Goal: Information Seeking & Learning: Learn about a topic

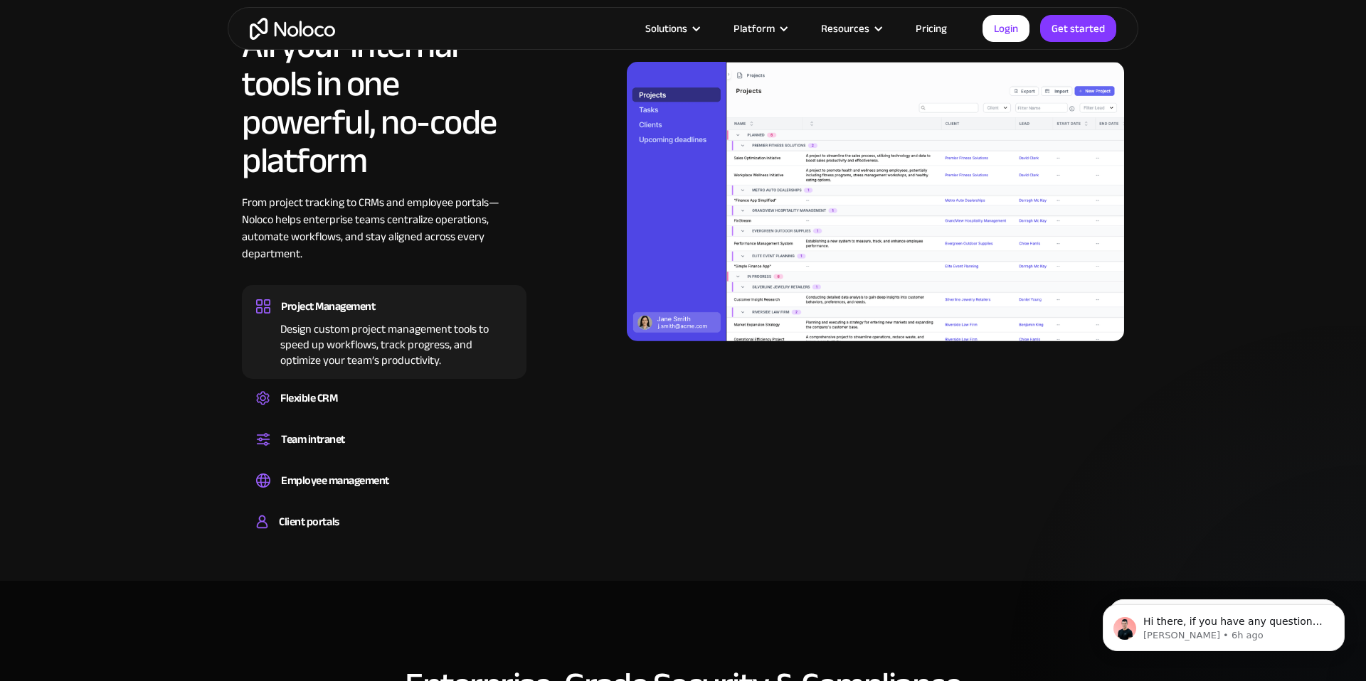
scroll to position [1038, 0]
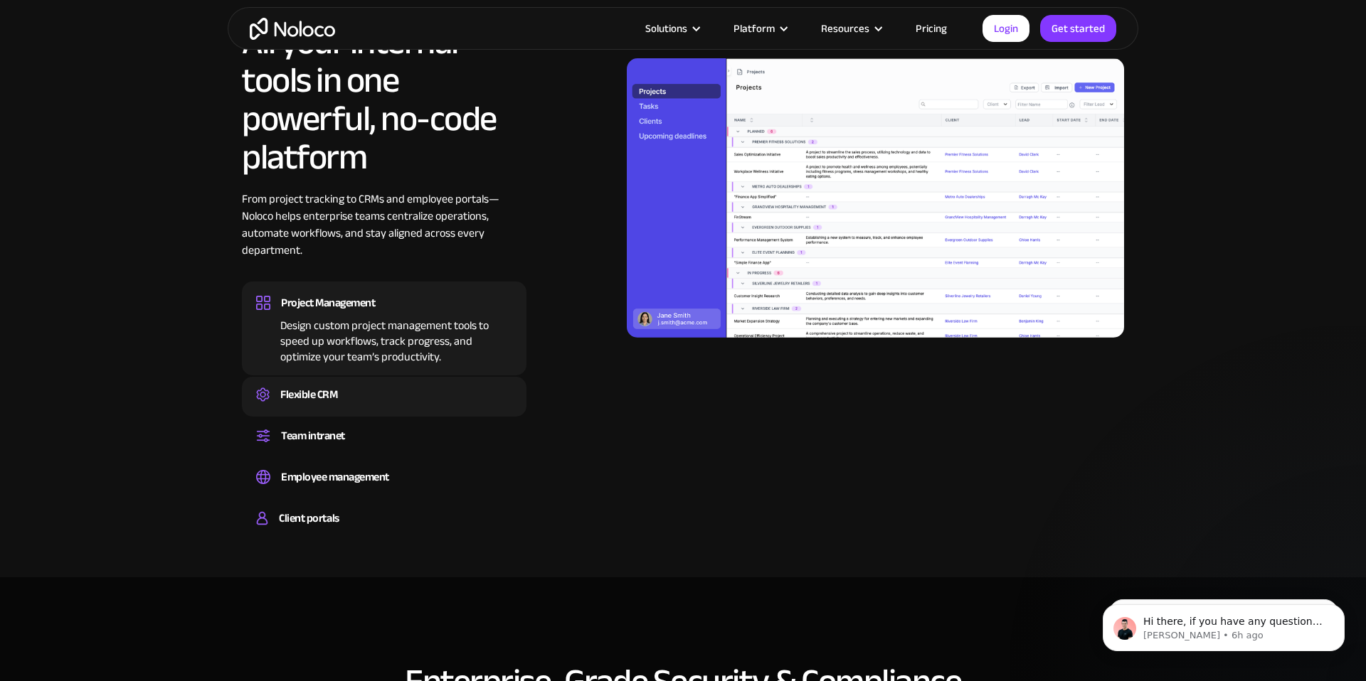
click at [316, 403] on div "Flexible CRM" at bounding box center [308, 394] width 57 height 21
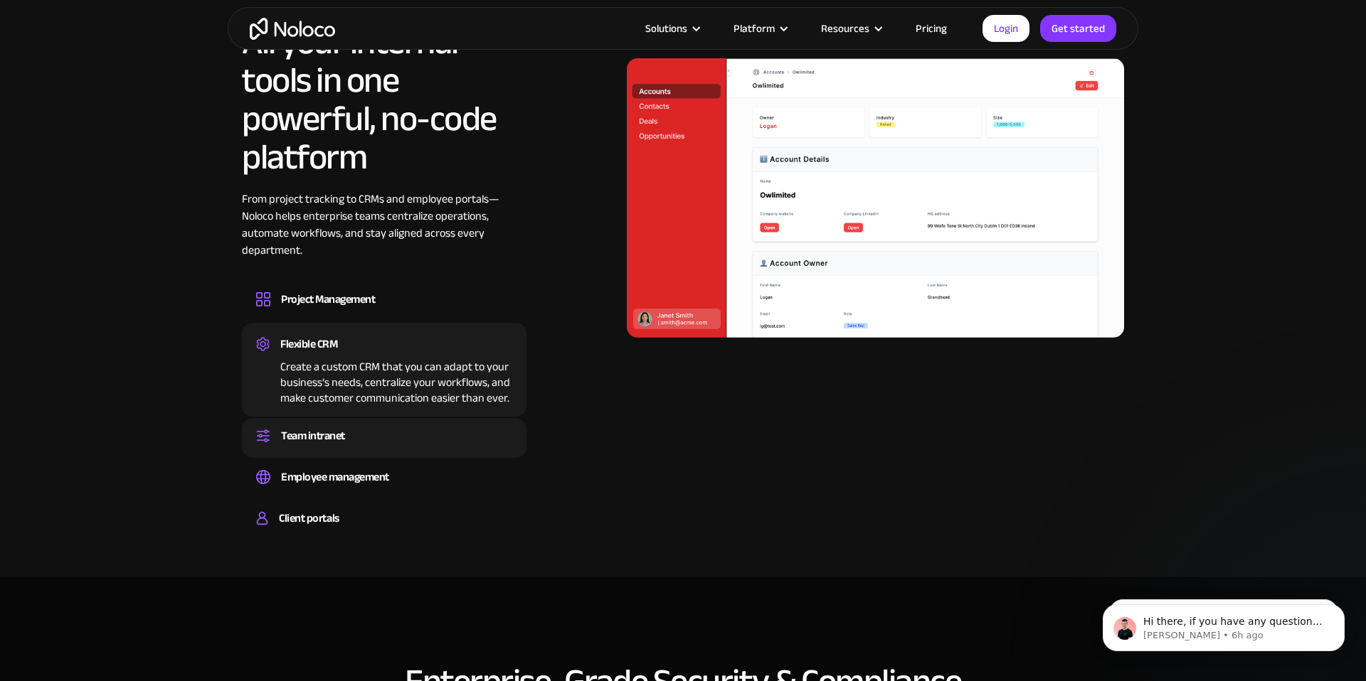
click at [318, 430] on div "Team intranet" at bounding box center [313, 435] width 64 height 21
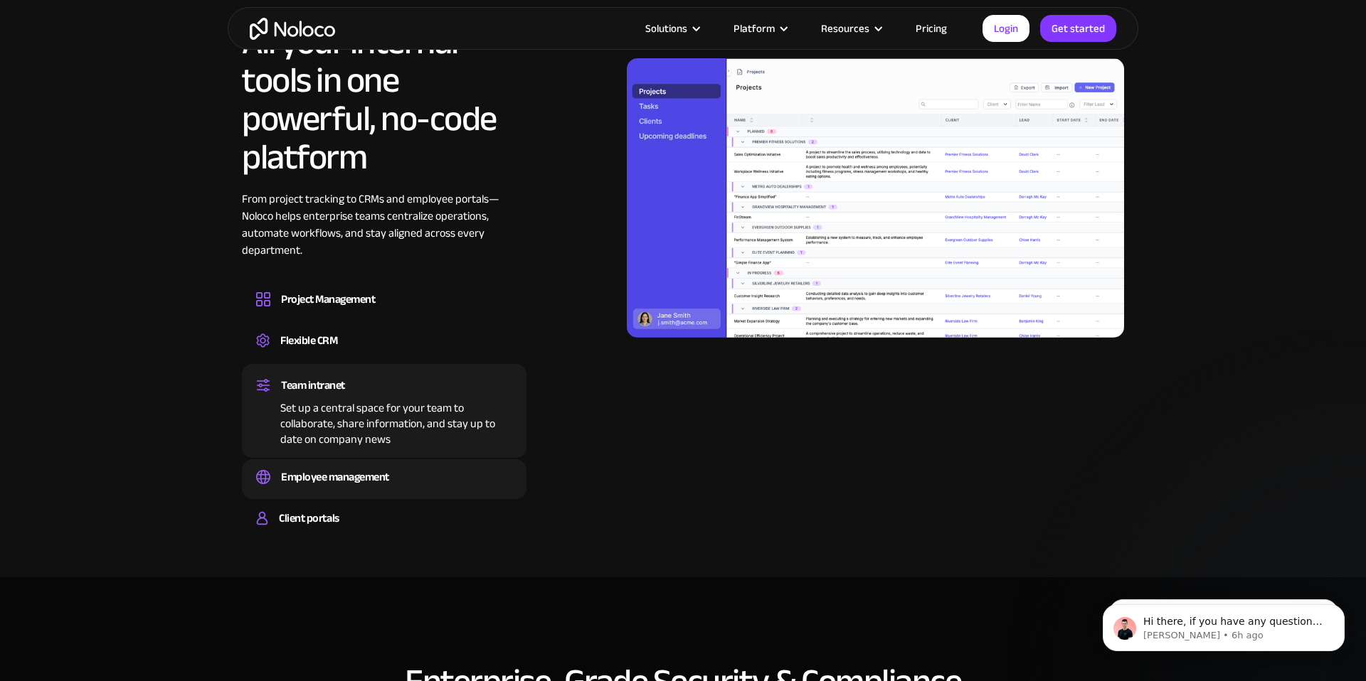
click at [326, 473] on div "Employee management" at bounding box center [335, 477] width 108 height 21
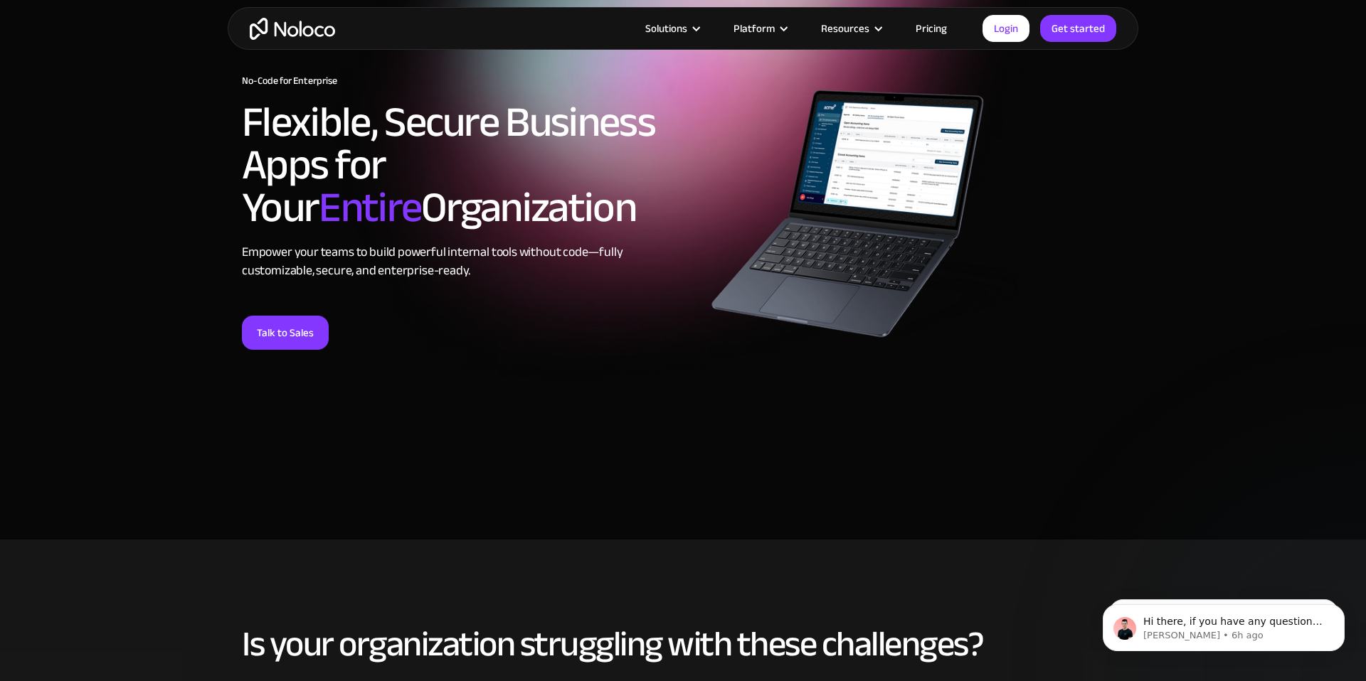
scroll to position [0, 0]
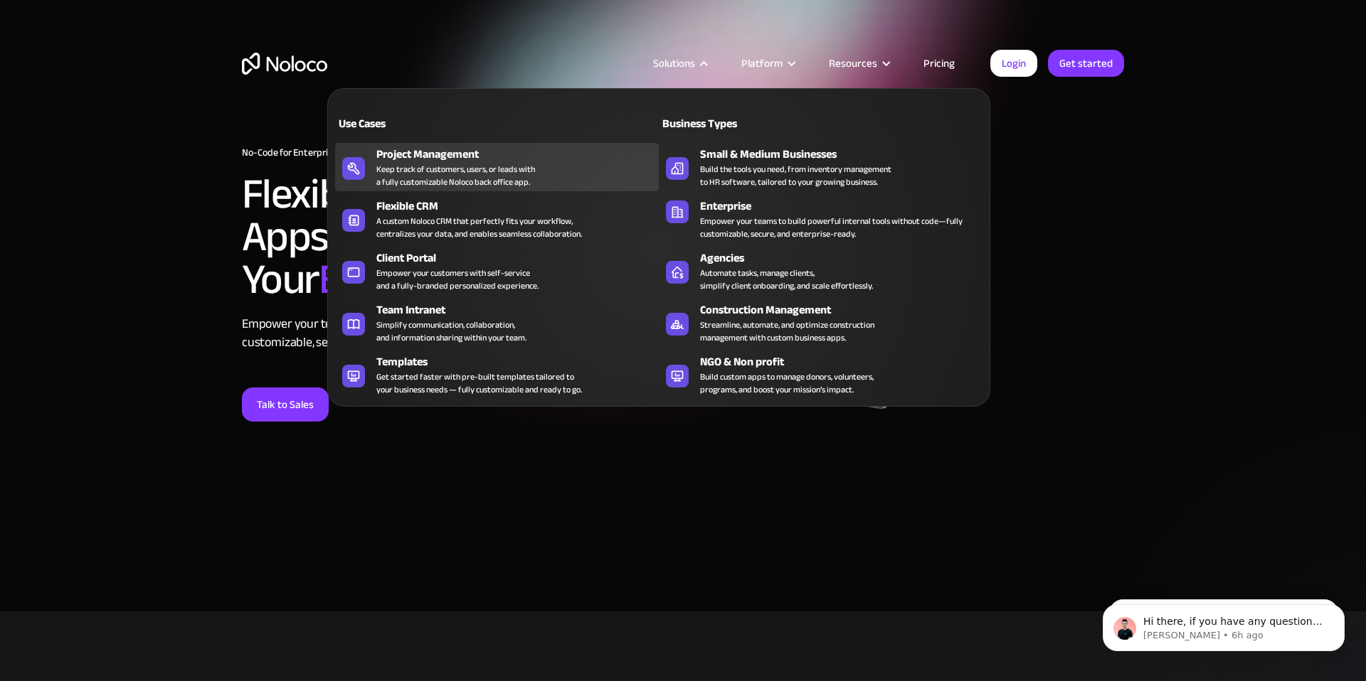
click at [415, 161] on div "Project Management Keep track of customers, users, or leads with a fully custom…" at bounding box center [513, 167] width 275 height 43
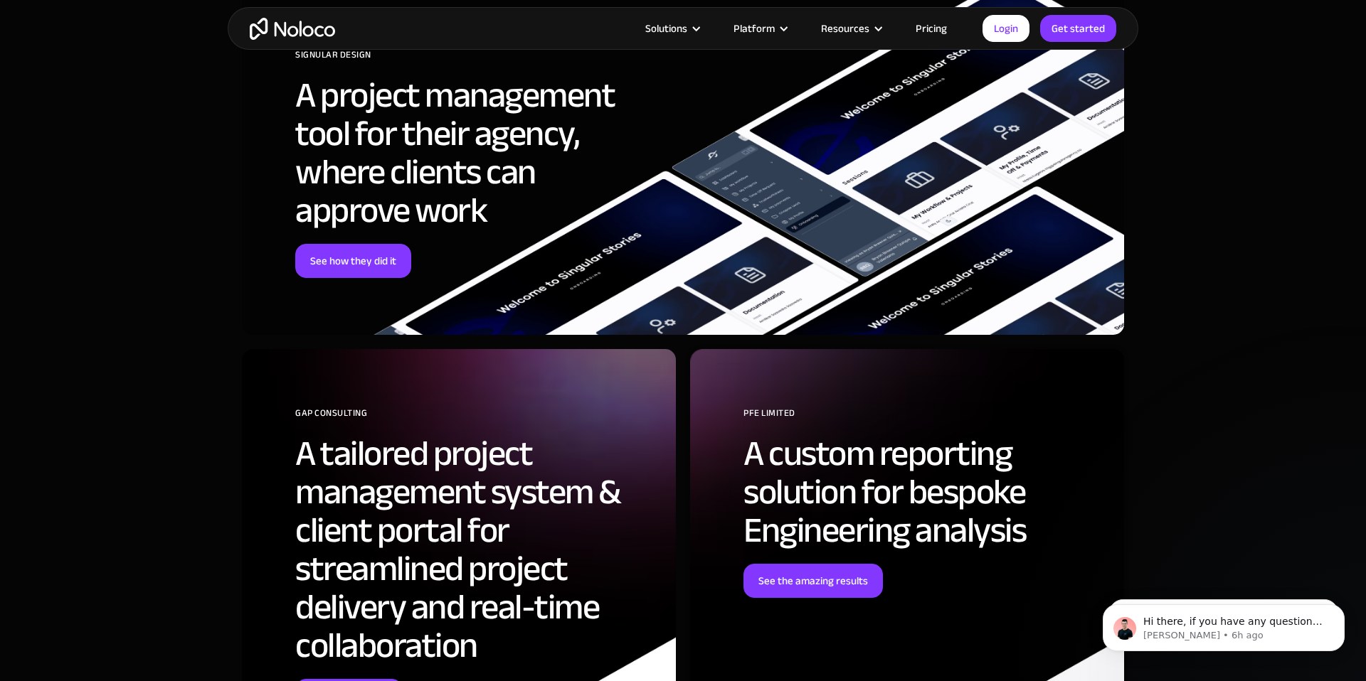
scroll to position [4247, 0]
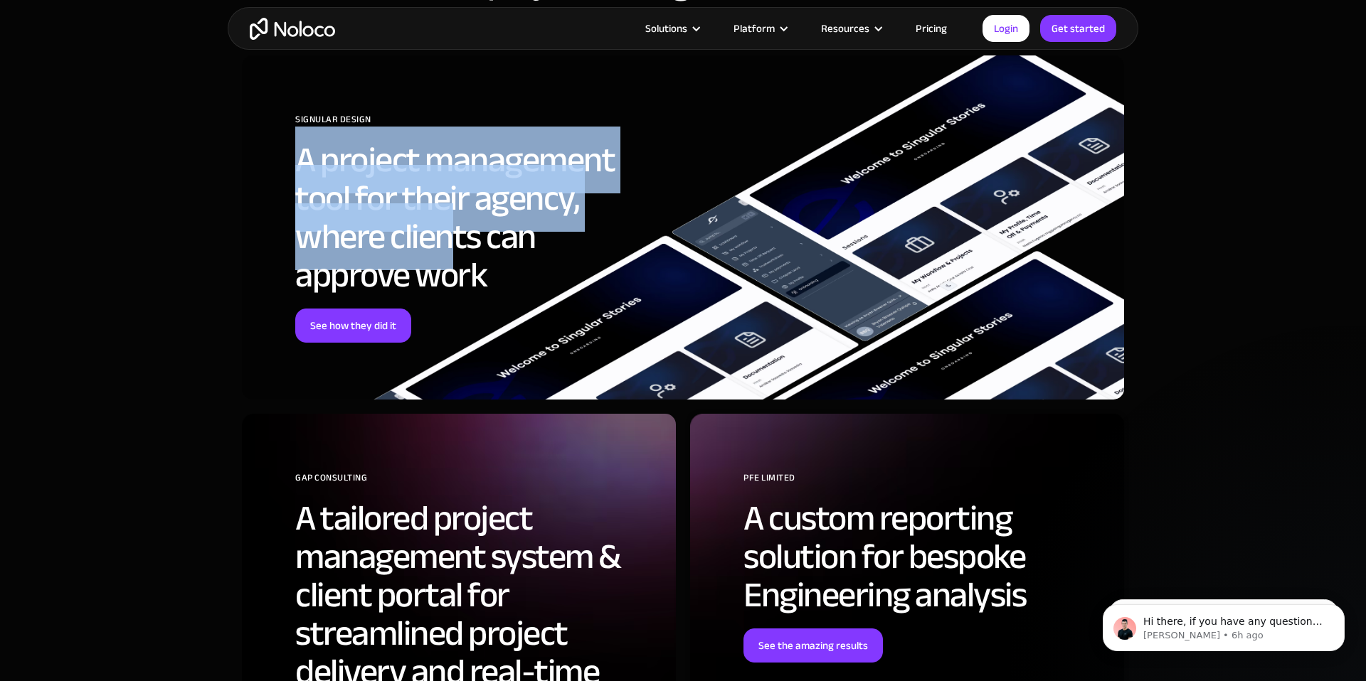
drag, startPoint x: 302, startPoint y: 166, endPoint x: 447, endPoint y: 243, distance: 163.8
click at [447, 243] on h2 "A project management tool for their agency, where clients can approve work" at bounding box center [474, 218] width 359 height 154
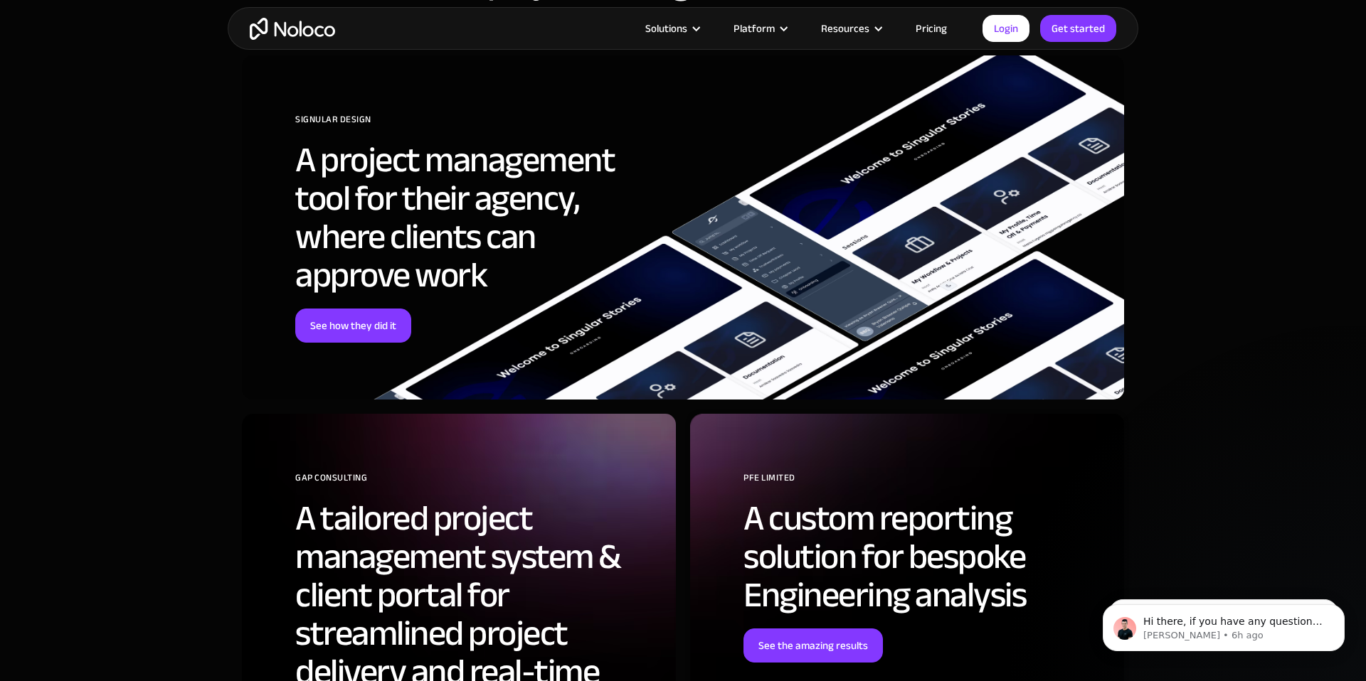
click at [484, 275] on h2 "A project management tool for their agency, where clients can approve work" at bounding box center [474, 218] width 359 height 154
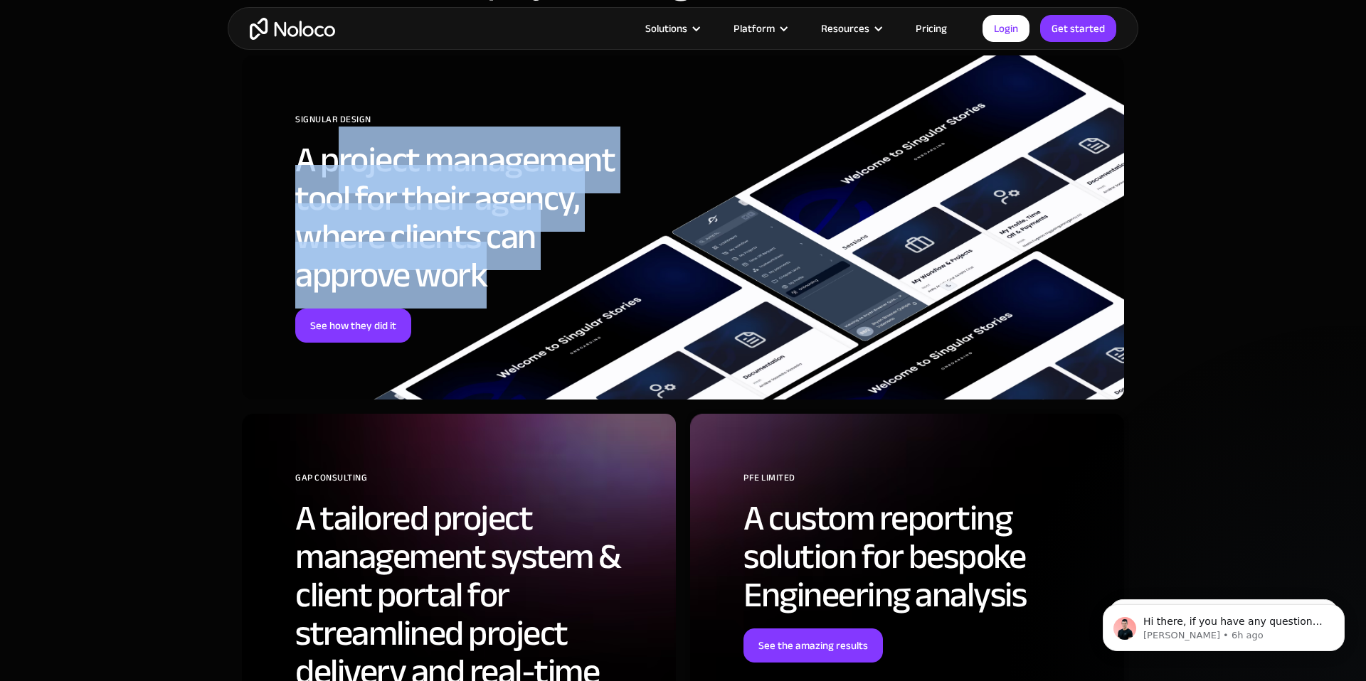
drag, startPoint x: 507, startPoint y: 291, endPoint x: 332, endPoint y: 174, distance: 210.7
click at [332, 174] on h2 "A project management tool for their agency, where clients can approve work" at bounding box center [474, 218] width 359 height 154
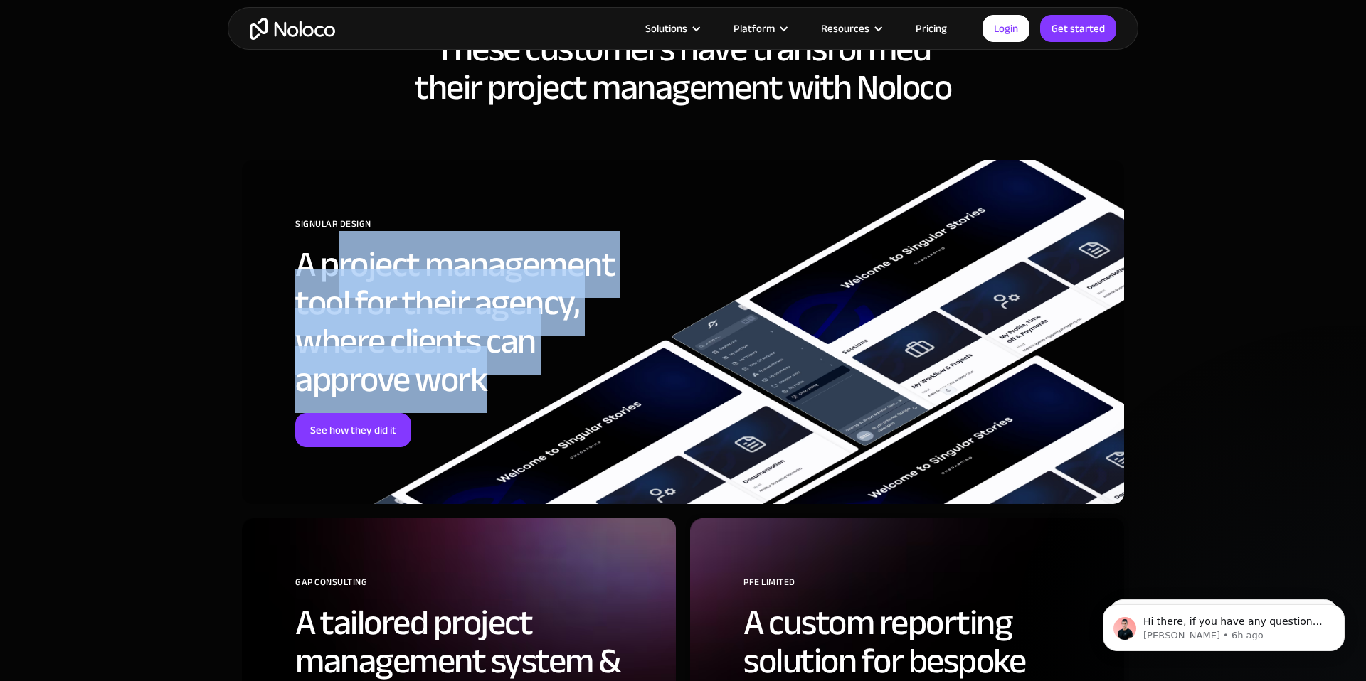
scroll to position [4134, 0]
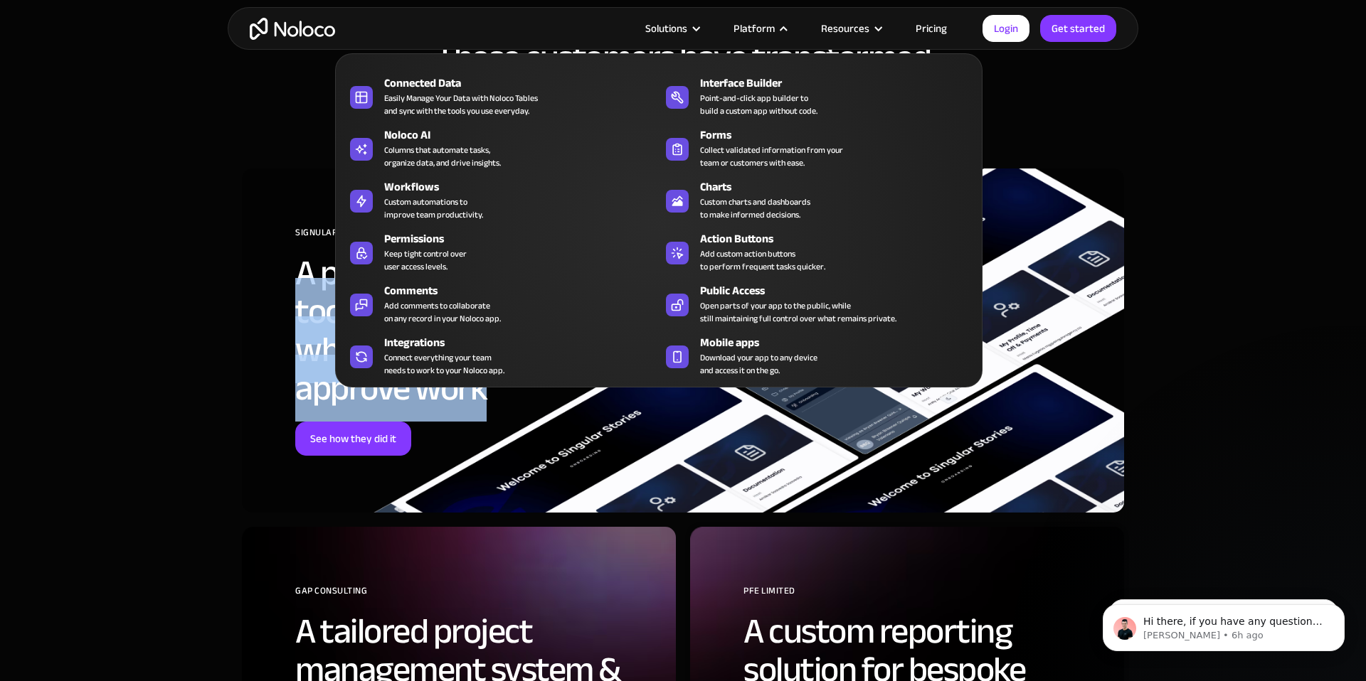
click at [780, 26] on div "Platform" at bounding box center [759, 28] width 87 height 18
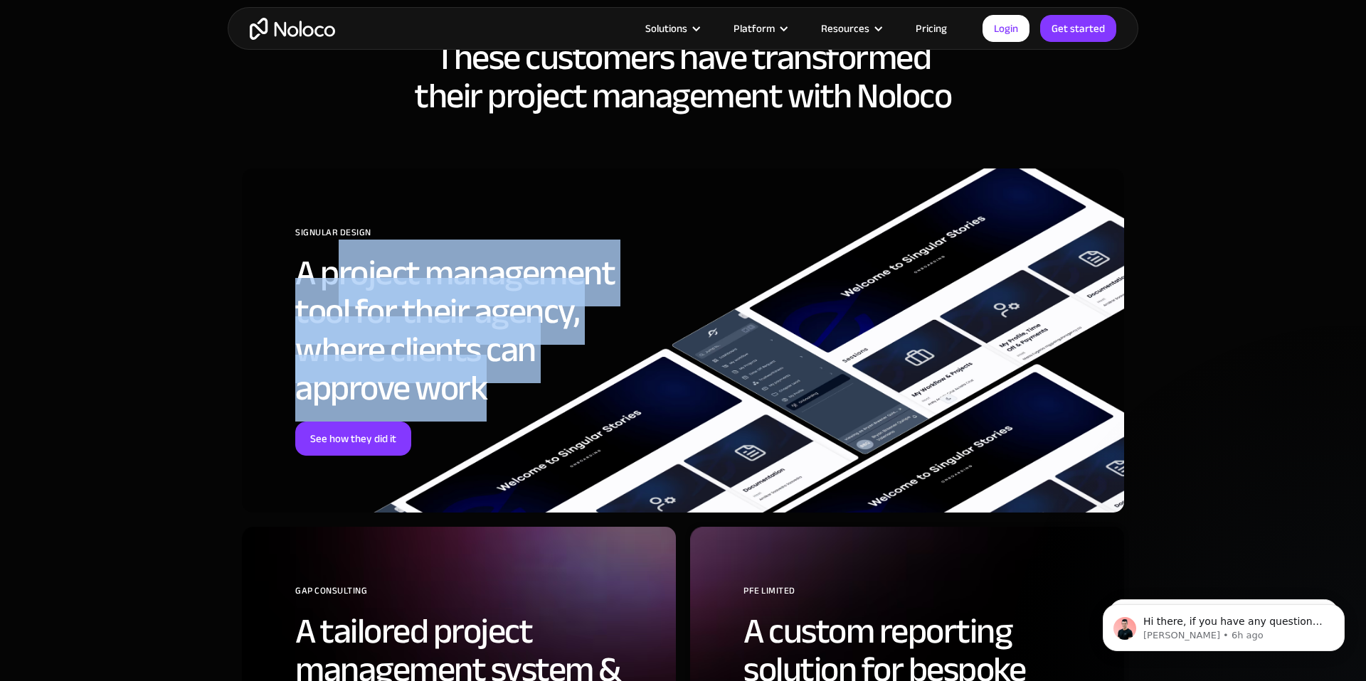
click at [775, 22] on div "Platform" at bounding box center [753, 28] width 41 height 18
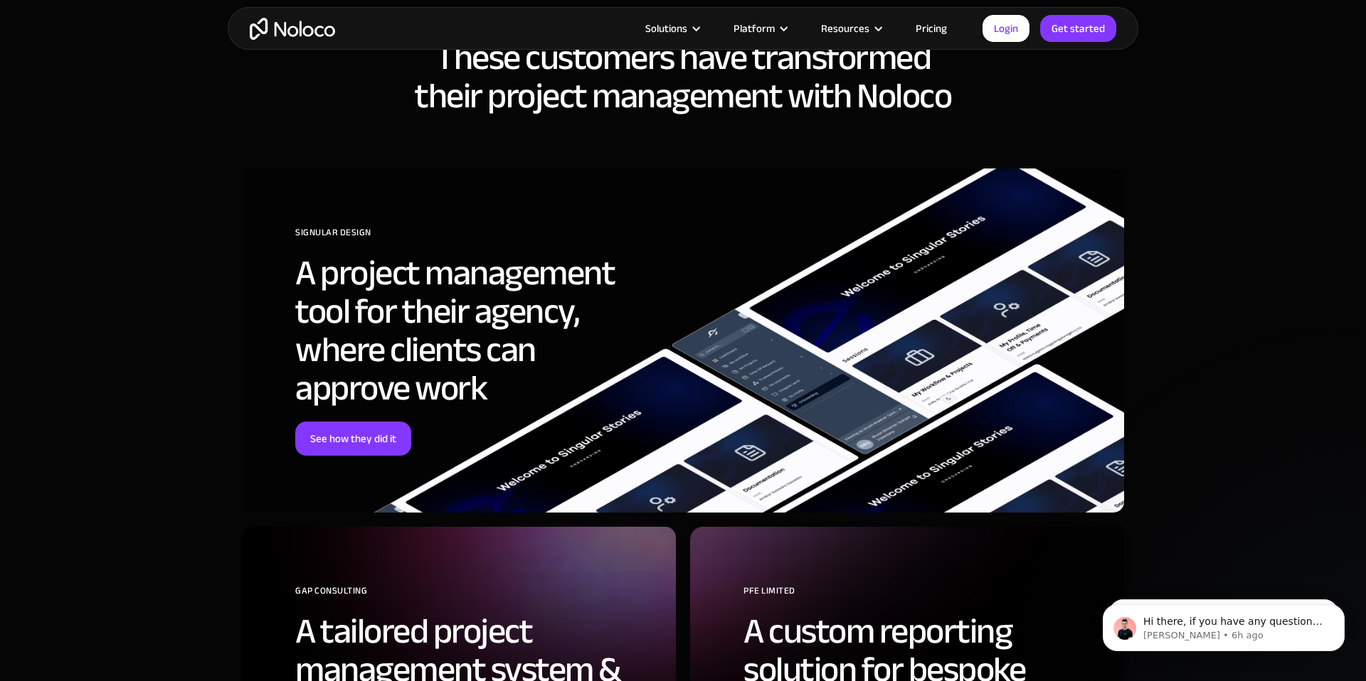
click at [418, 328] on h2 "A project management tool for their agency, where clients can approve work" at bounding box center [474, 331] width 359 height 154
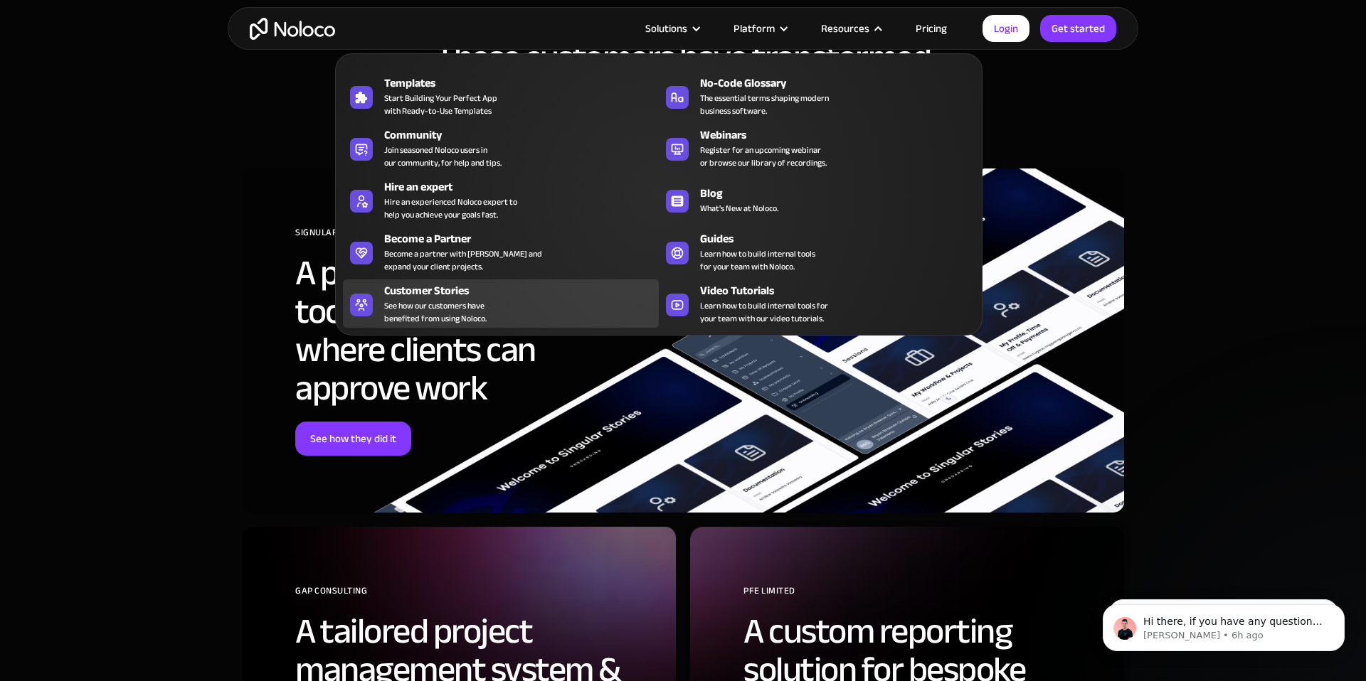
click at [436, 305] on span "See how our customers have benefited from using Noloco." at bounding box center [435, 312] width 102 height 26
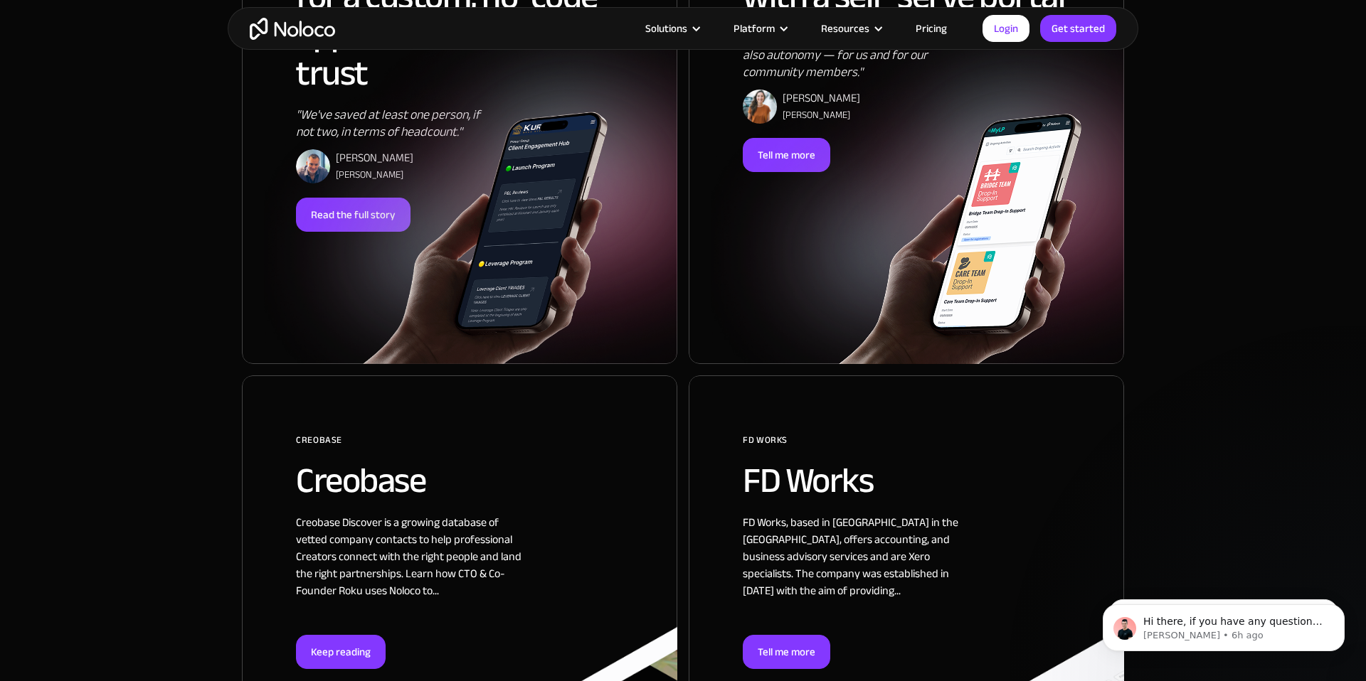
scroll to position [1134, 0]
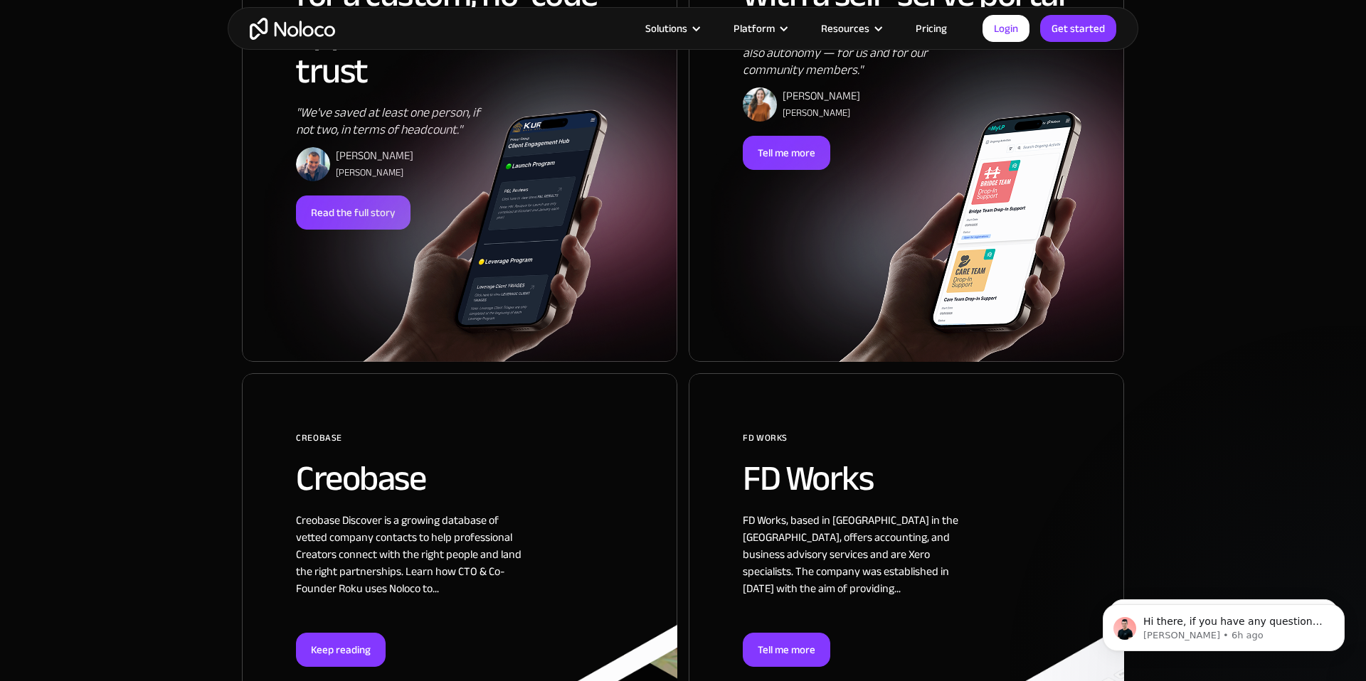
click at [456, 264] on img at bounding box center [416, 216] width 435 height 292
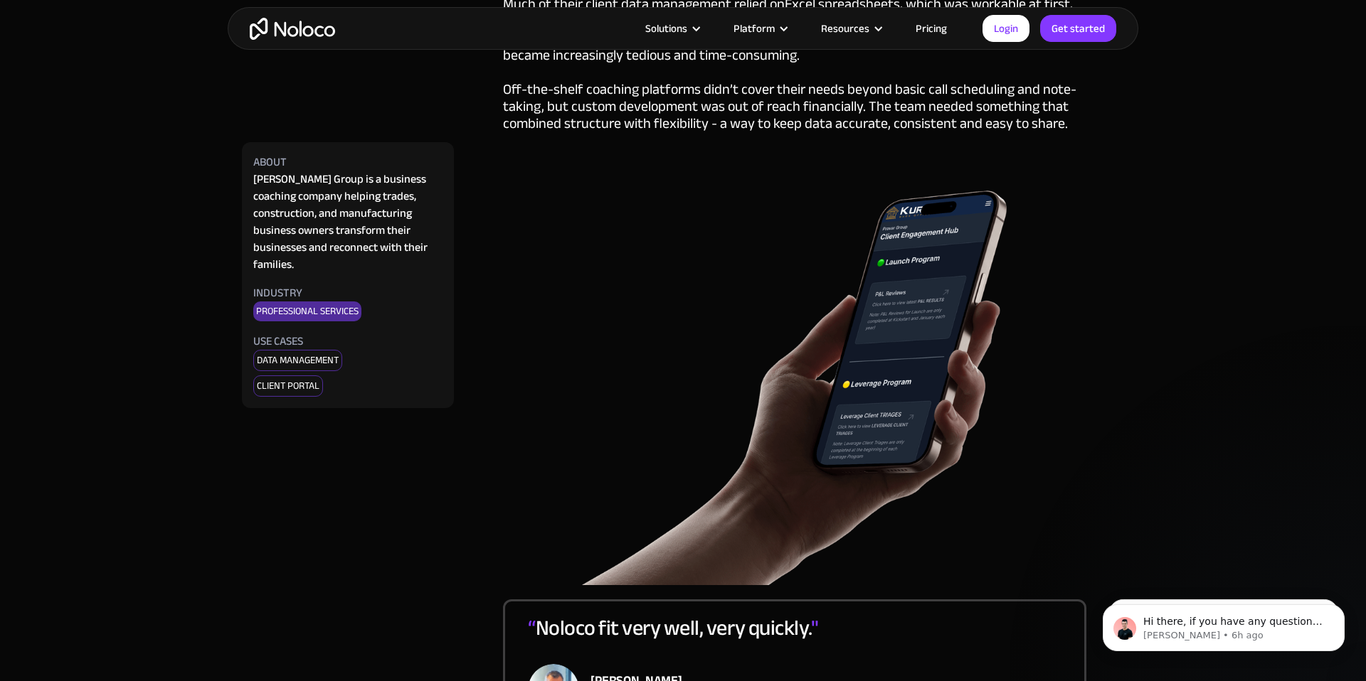
scroll to position [911, 0]
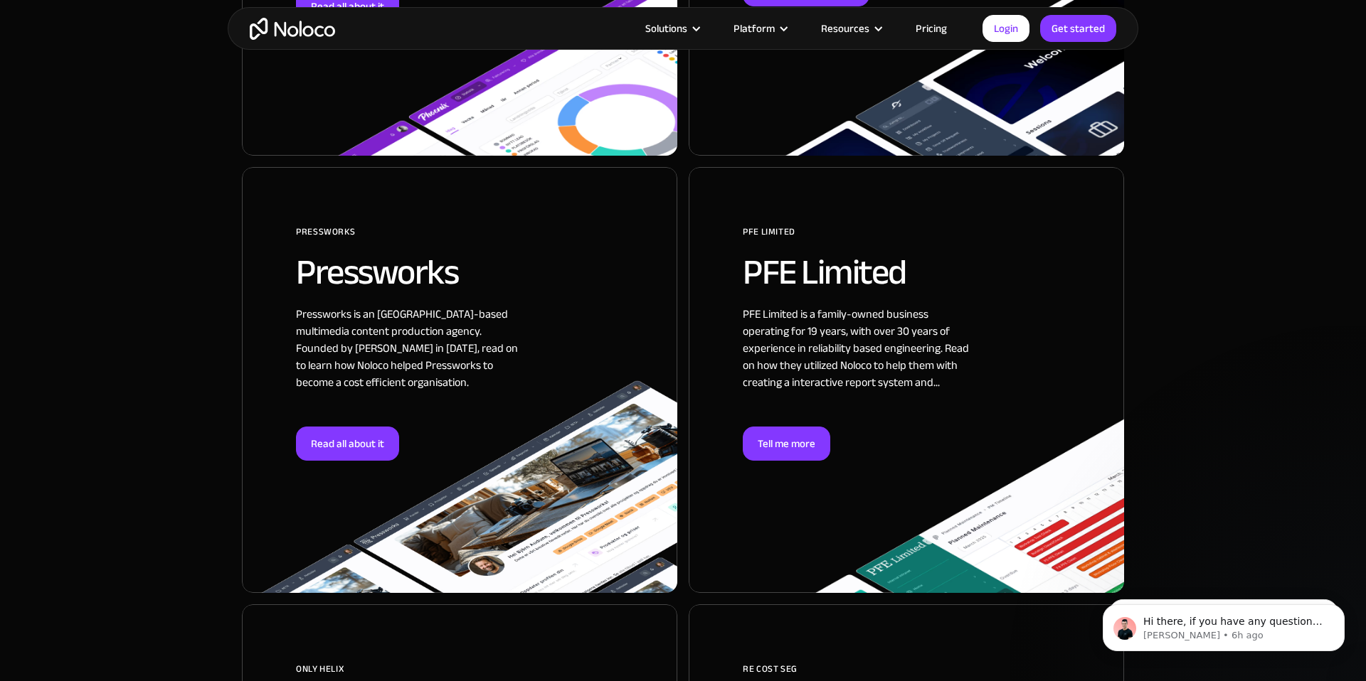
scroll to position [2245, 0]
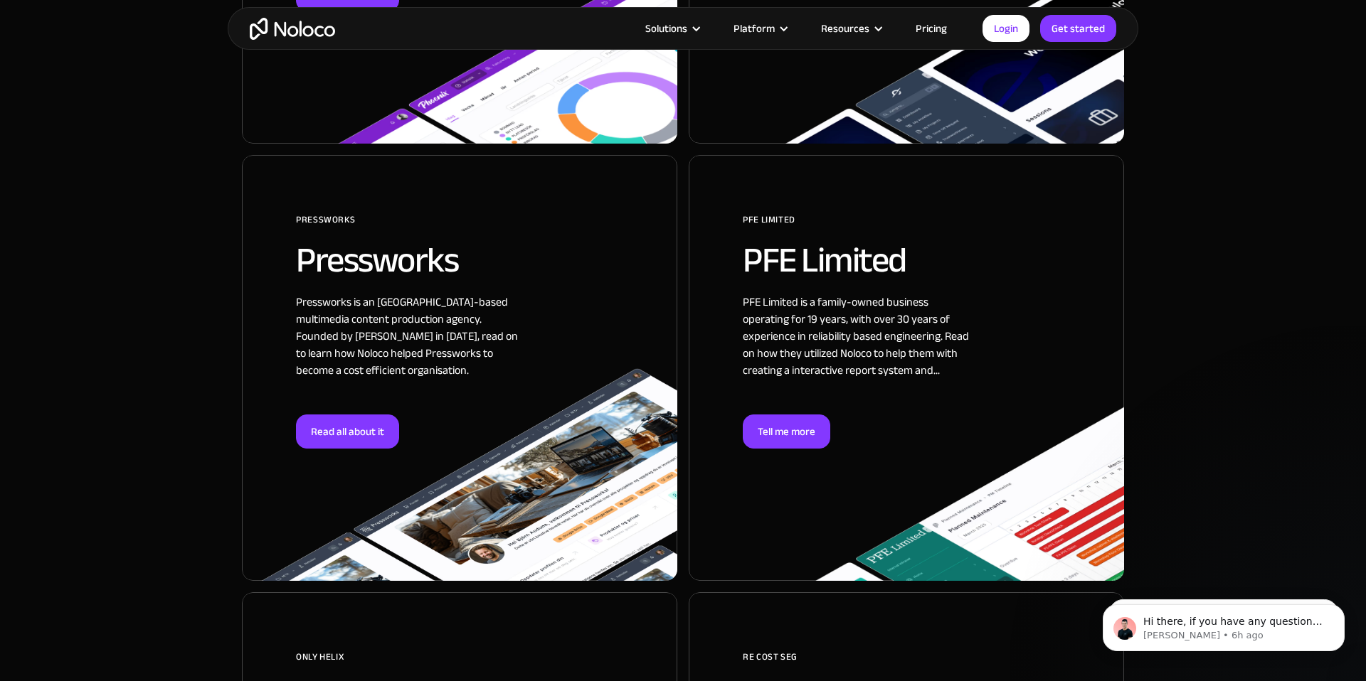
click at [343, 378] on div at bounding box center [459, 368] width 435 height 426
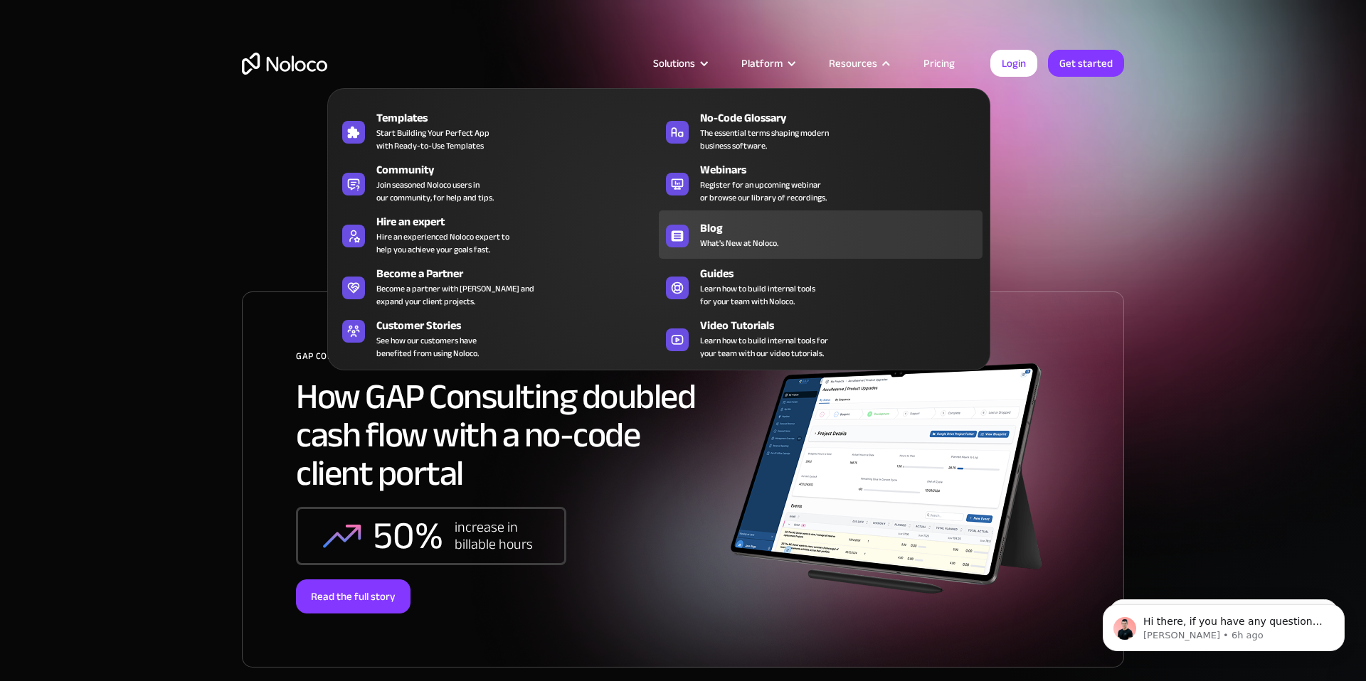
click at [757, 228] on div "Blog" at bounding box center [844, 228] width 289 height 17
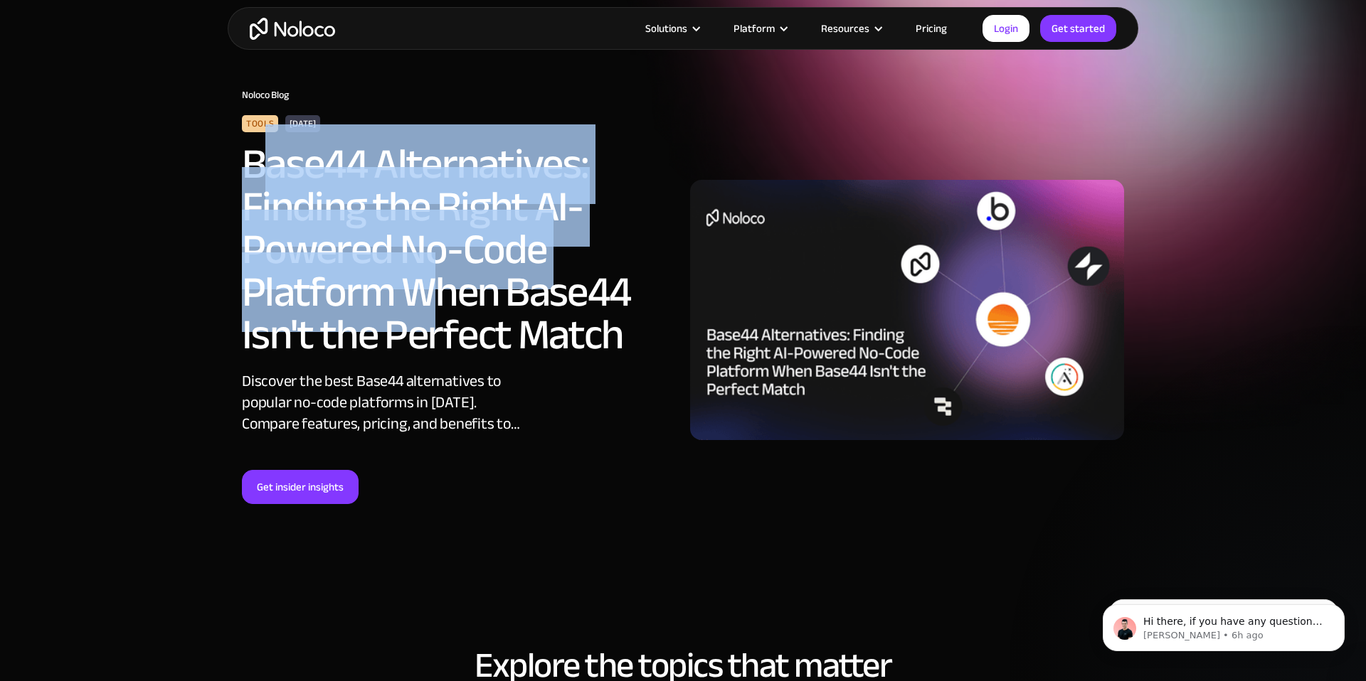
drag, startPoint x: 275, startPoint y: 162, endPoint x: 444, endPoint y: 312, distance: 225.7
click at [444, 312] on h2 "Base44 Alternatives: Finding the Right AI-Powered No-Code Platform When Base44 …" at bounding box center [437, 249] width 391 height 213
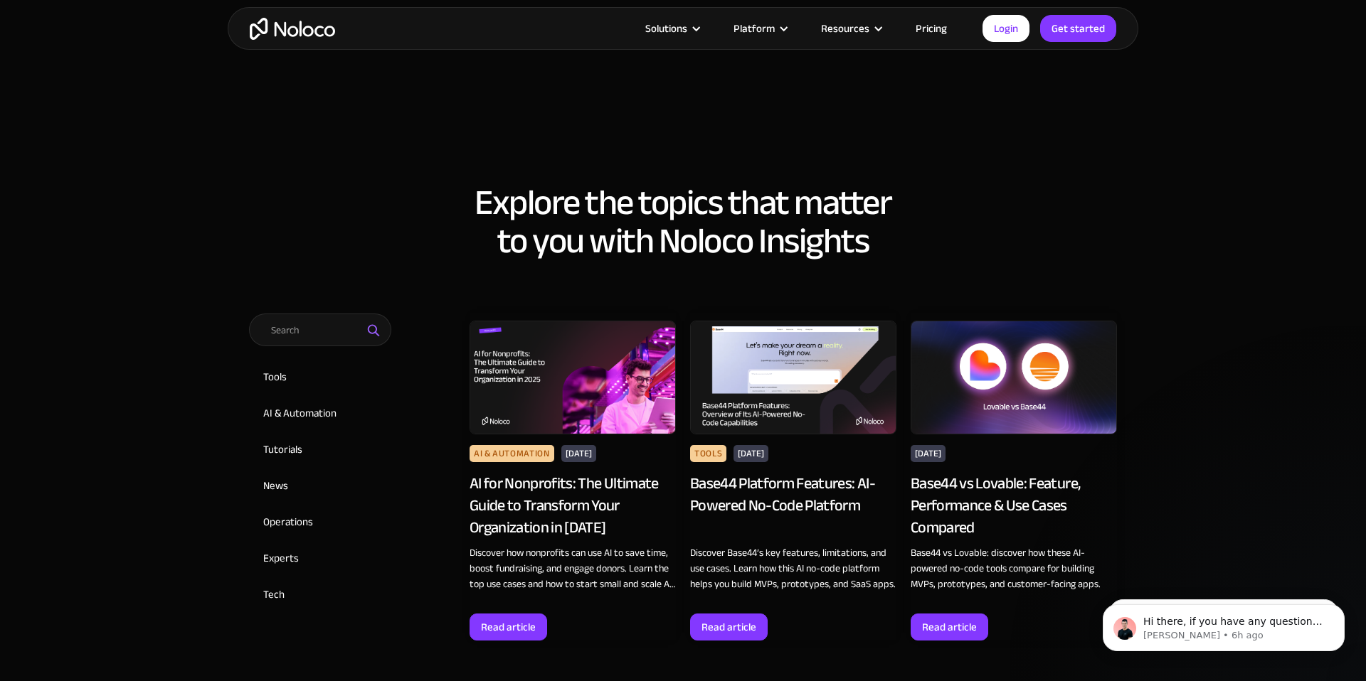
scroll to position [523, 0]
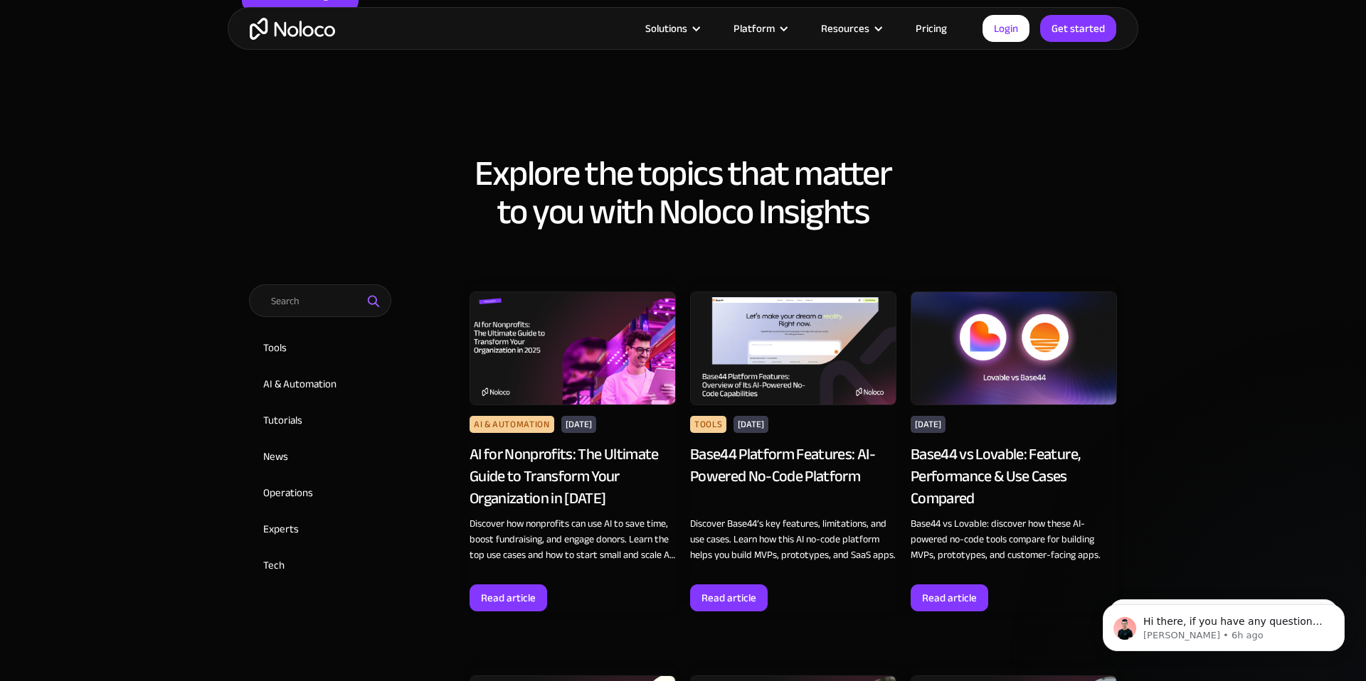
drag, startPoint x: 719, startPoint y: 452, endPoint x: 1033, endPoint y: 391, distance: 319.6
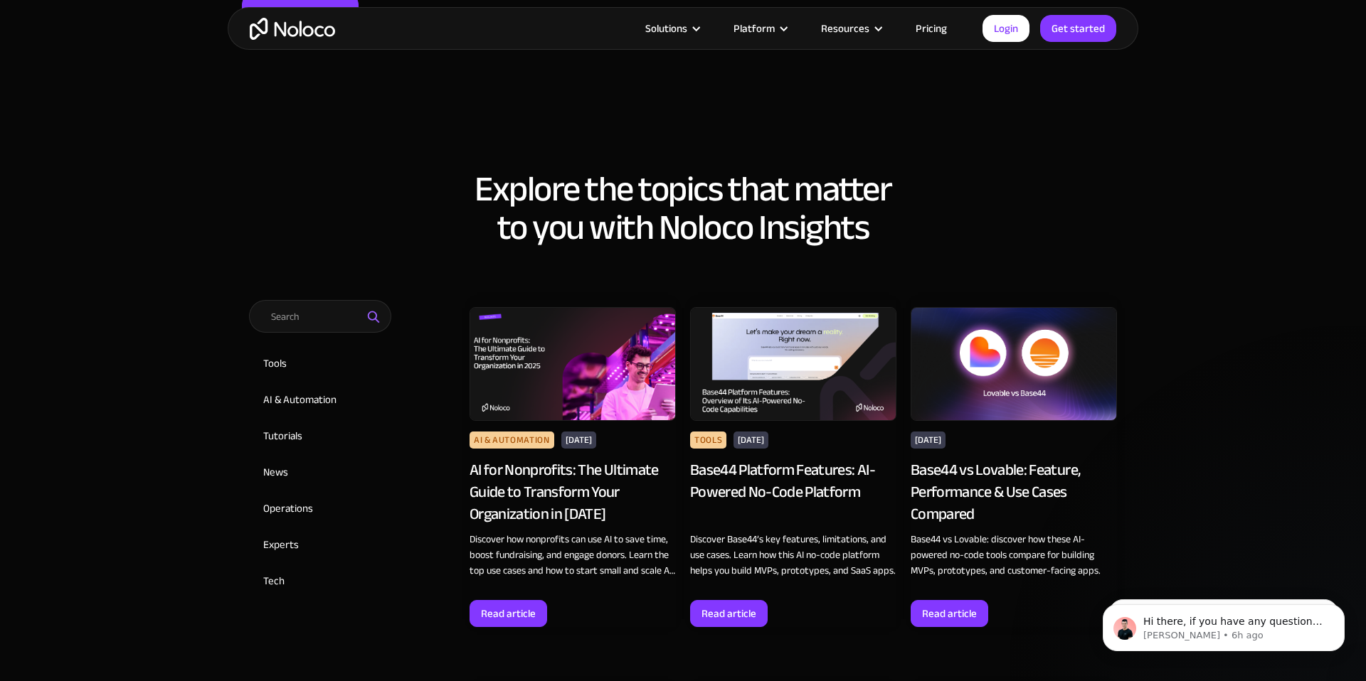
scroll to position [505, 0]
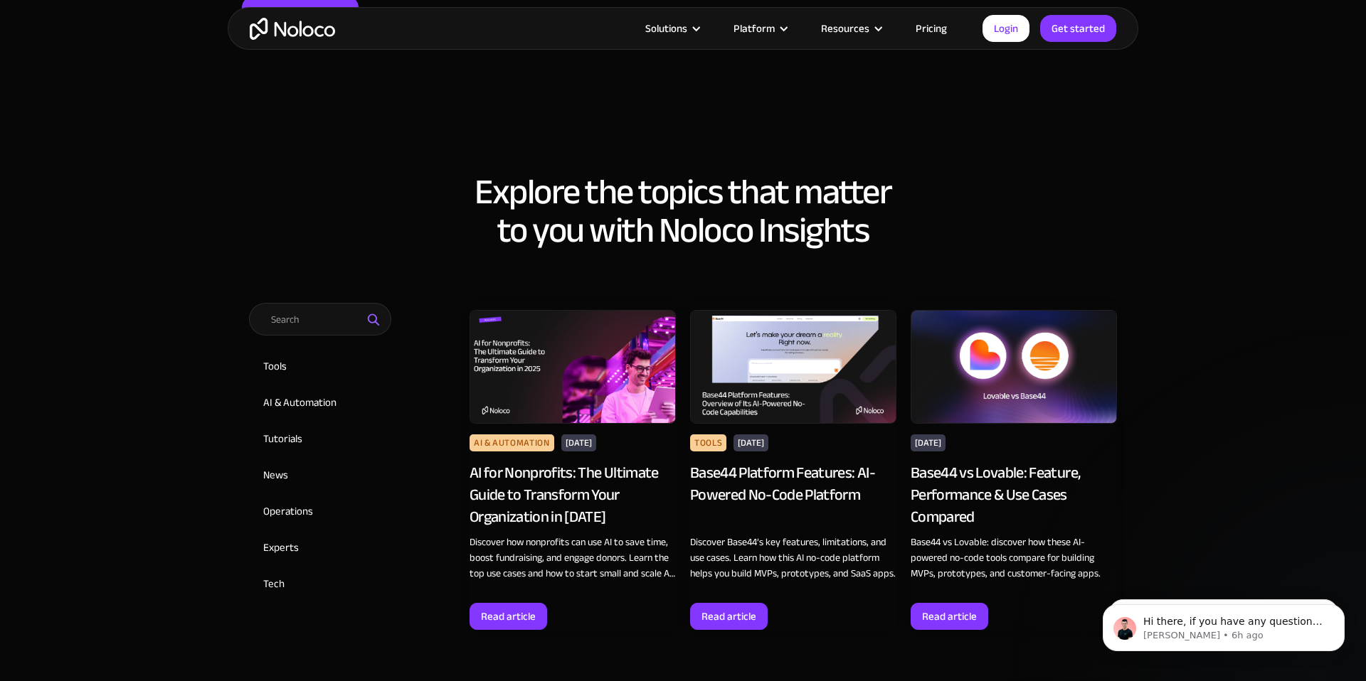
click at [1016, 366] on img at bounding box center [1013, 367] width 206 height 114
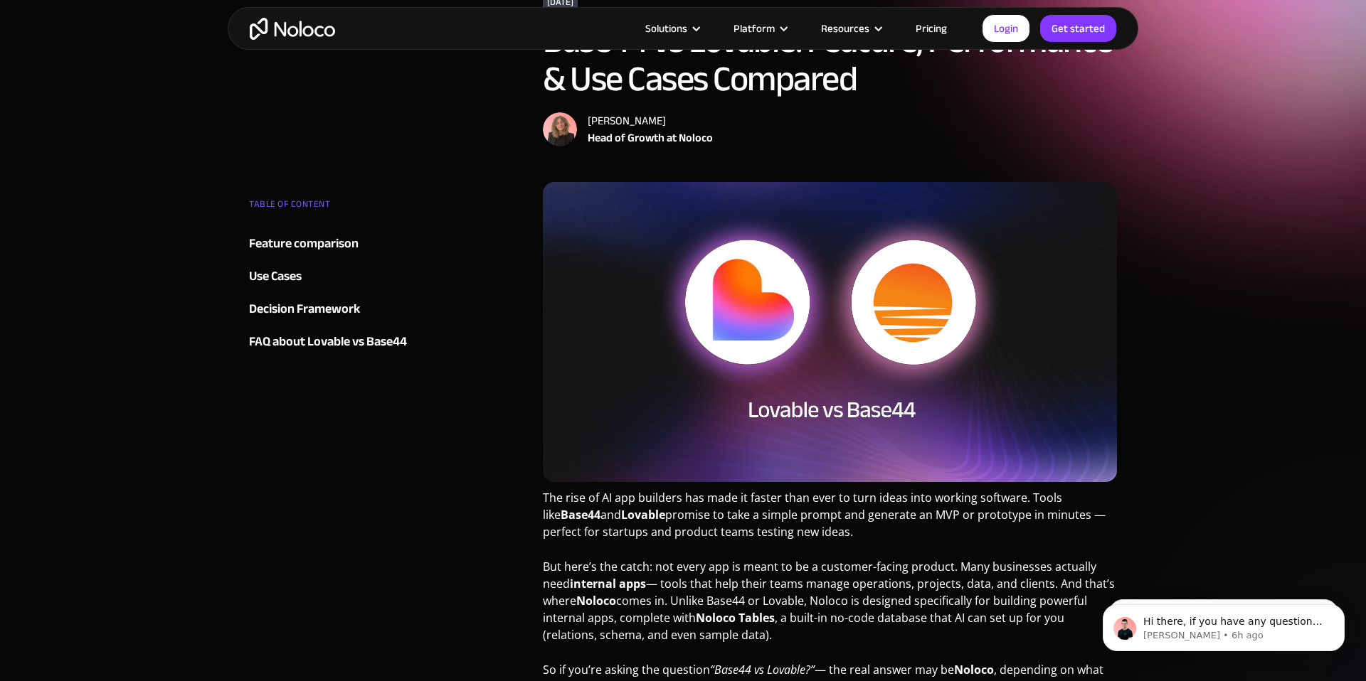
scroll to position [127, 0]
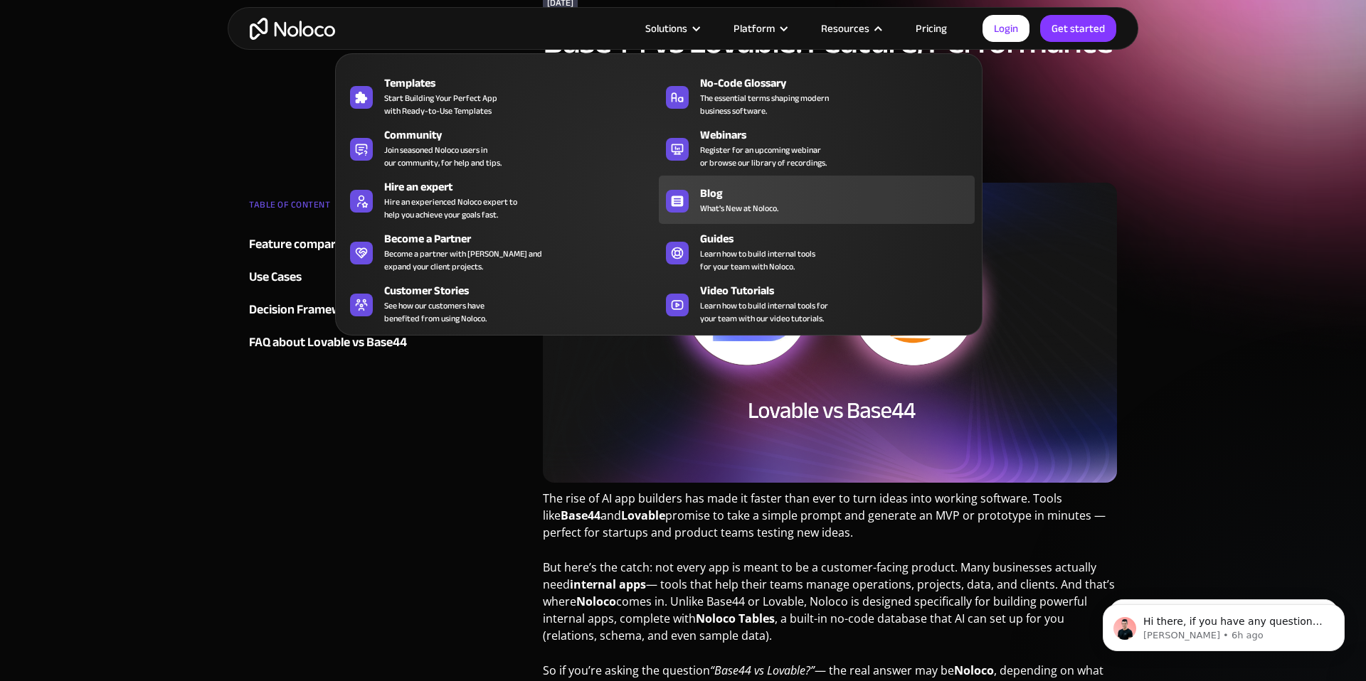
click at [736, 198] on div "Blog" at bounding box center [840, 193] width 281 height 17
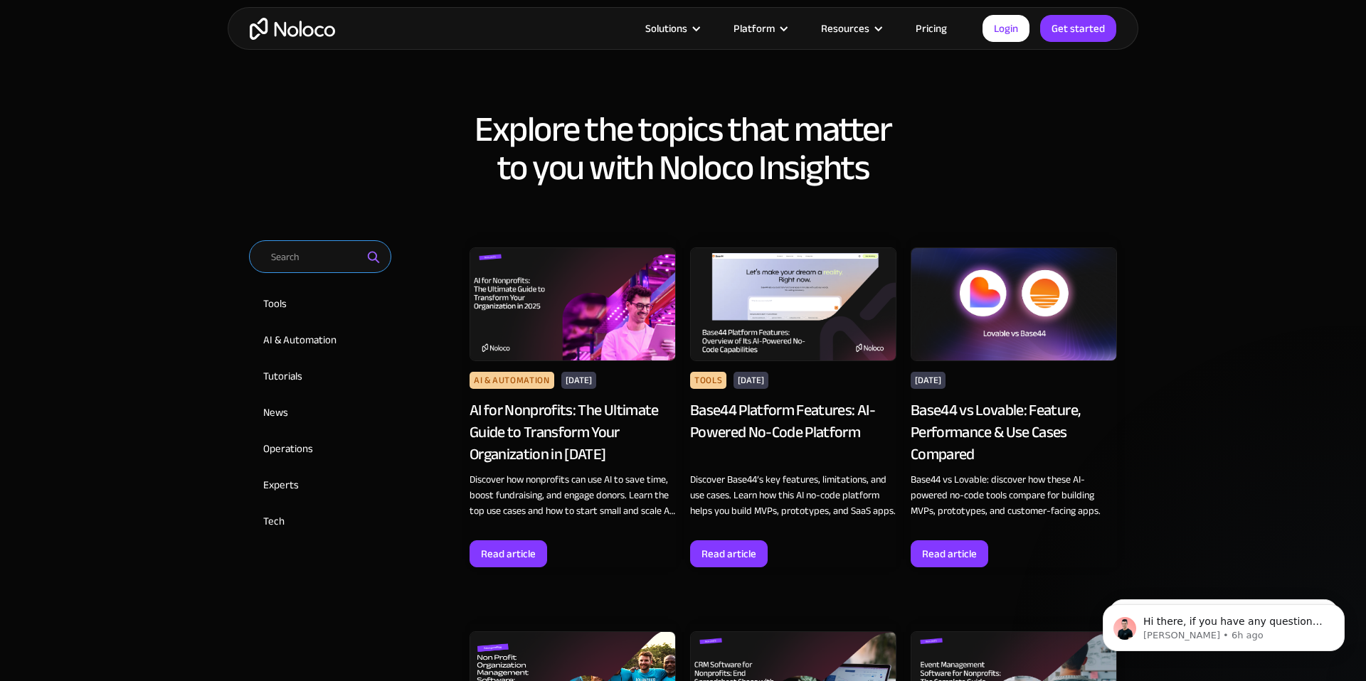
click at [324, 260] on input "Email Form 2" at bounding box center [320, 256] width 142 height 33
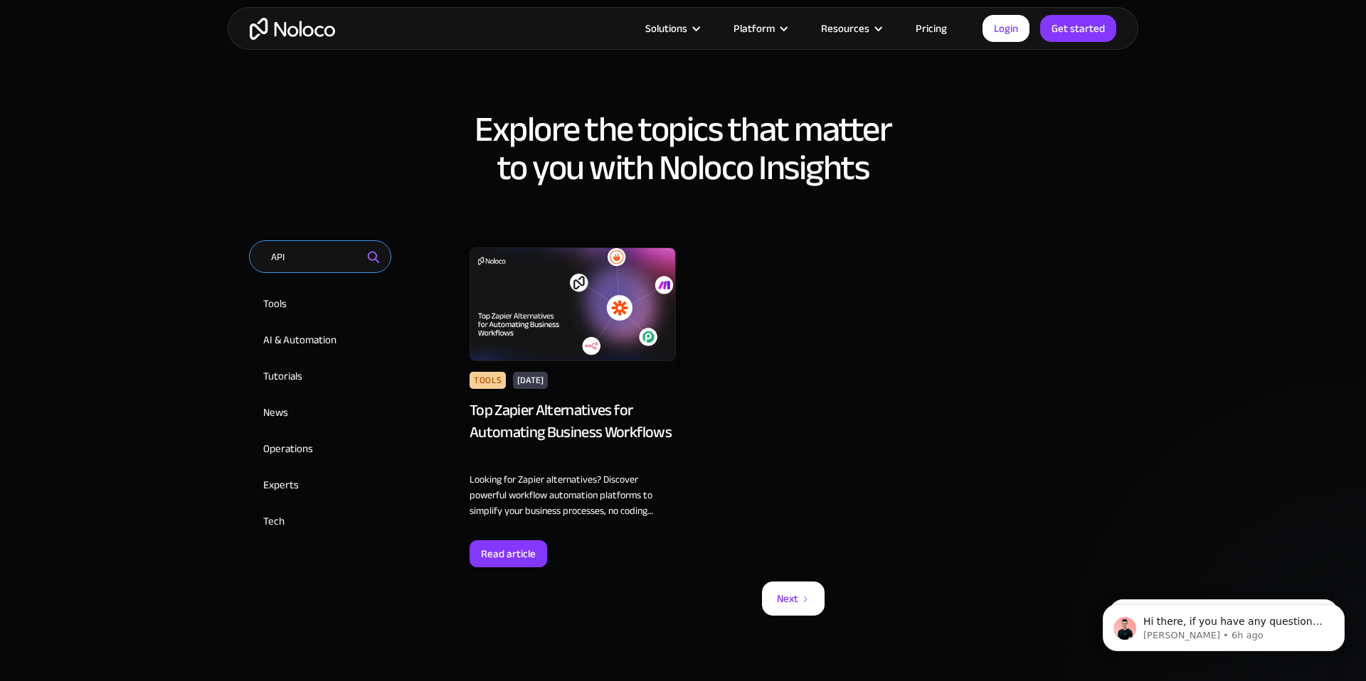
click at [305, 260] on input "API" at bounding box center [320, 256] width 142 height 33
type input "A"
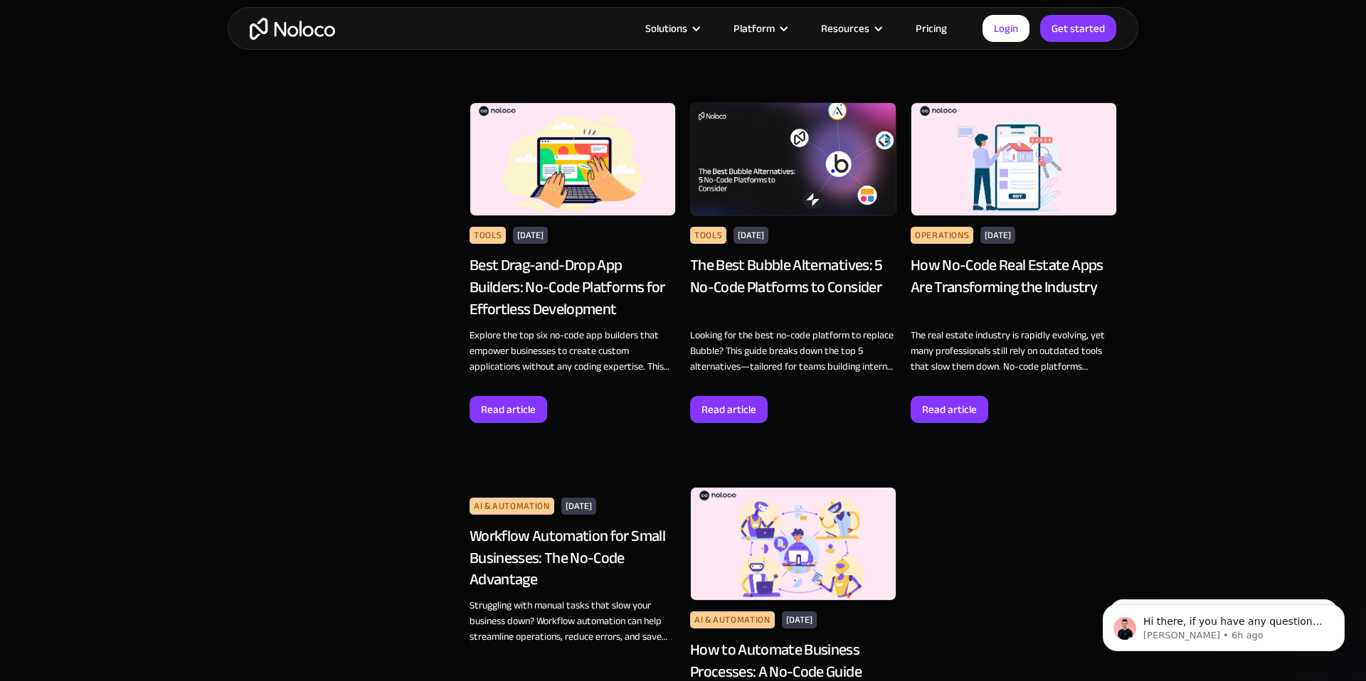
scroll to position [3018, 0]
type input "no-code"
click at [1019, 160] on img at bounding box center [1013, 160] width 206 height 114
